Goal: Find specific page/section: Find specific page/section

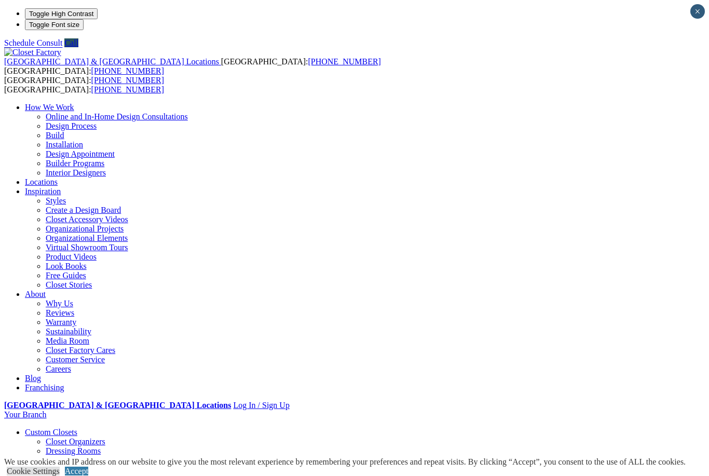
click at [58, 177] on link "Locations" at bounding box center [41, 181] width 33 height 9
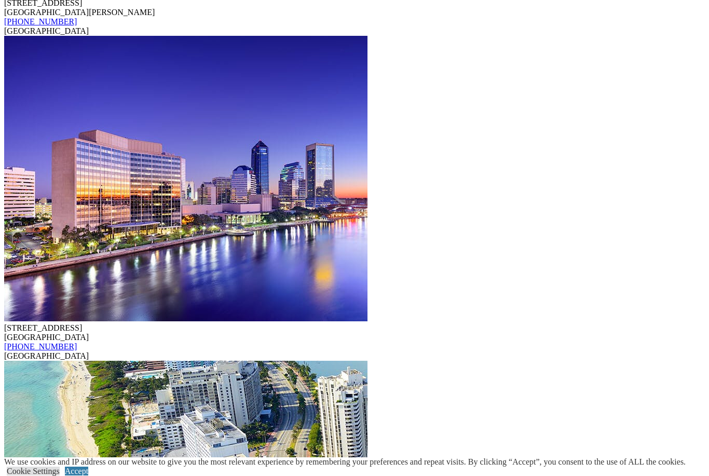
scroll to position [5580, 0]
